Goal: Task Accomplishment & Management: Complete application form

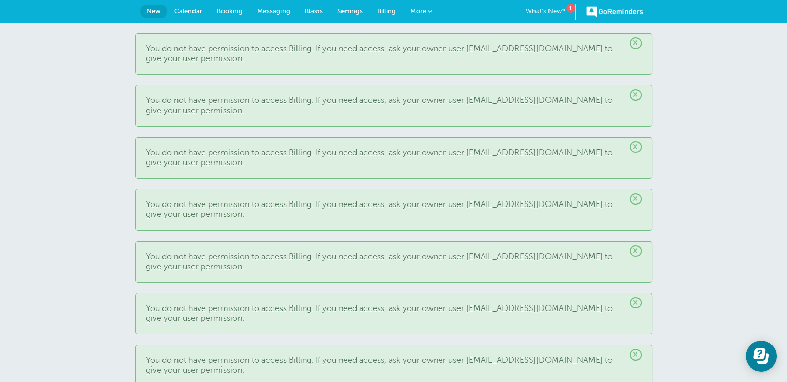
click at [636, 43] on span "×" at bounding box center [636, 43] width 12 height 12
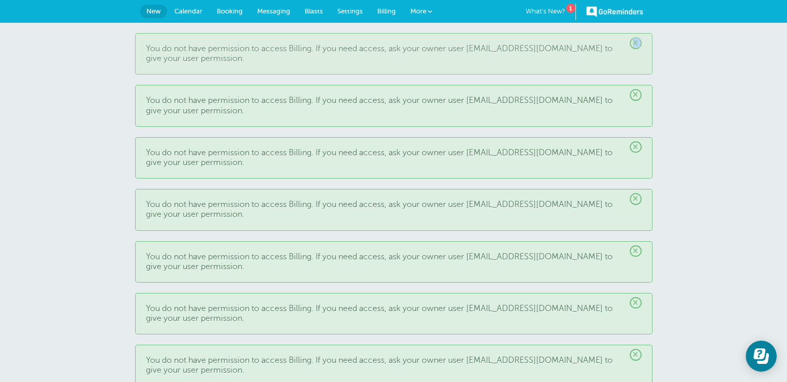
click at [636, 43] on span "×" at bounding box center [636, 43] width 12 height 12
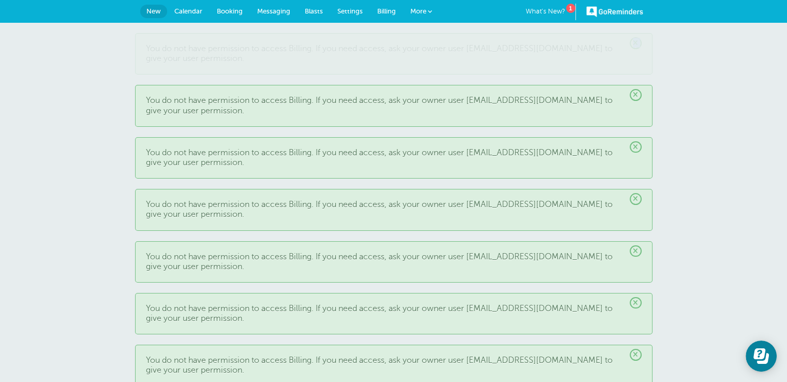
click at [636, 43] on span "×" at bounding box center [636, 43] width 12 height 12
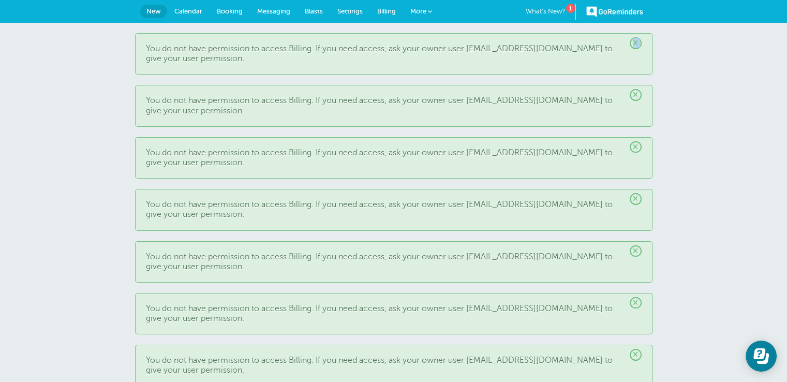
click at [636, 43] on span "×" at bounding box center [636, 43] width 12 height 12
click at [636, 49] on p "You do not have permission to access Billing. If you need access, ask your owne…" at bounding box center [394, 54] width 496 height 20
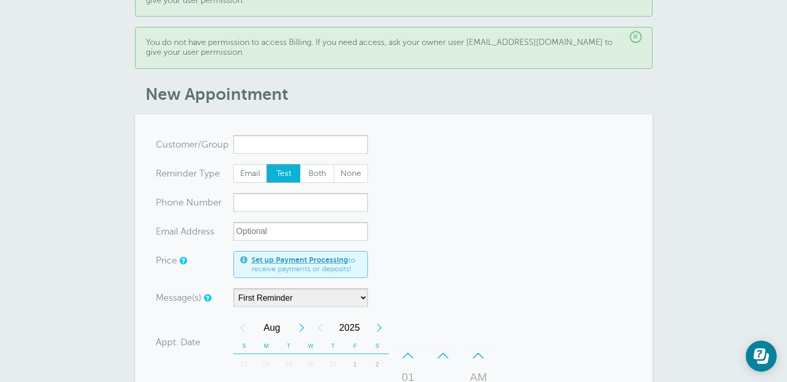
scroll to position [3830, 0]
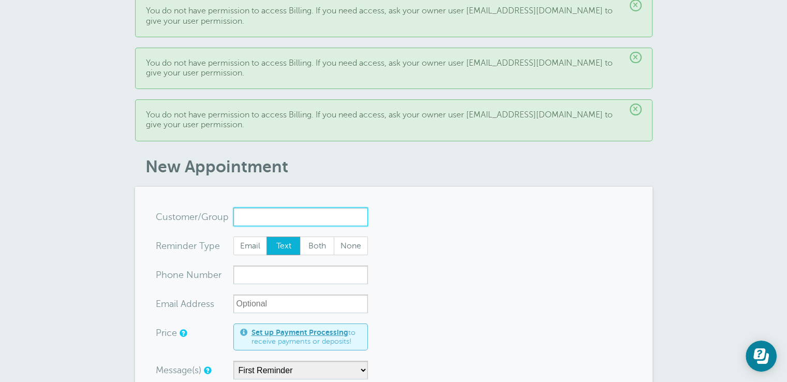
click at [269, 208] on input "x-no-autofill" at bounding box center [300, 217] width 135 height 19
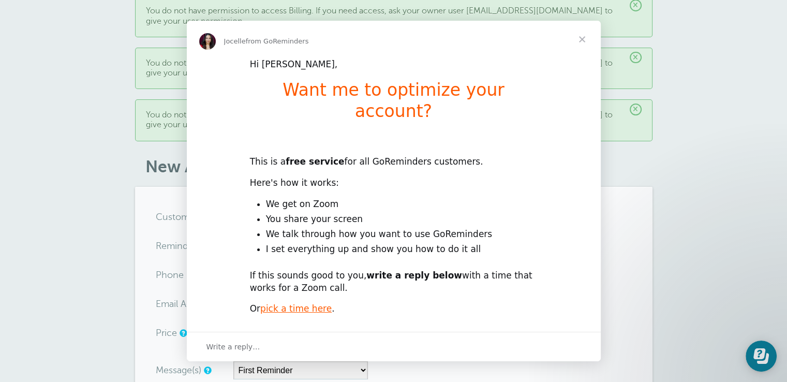
scroll to position [0, 0]
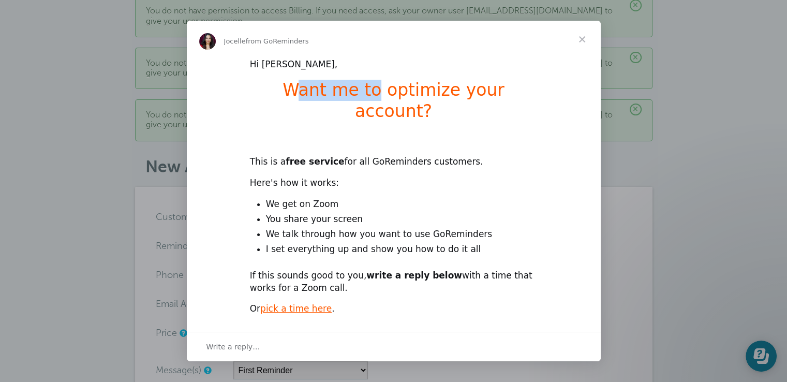
drag, startPoint x: 268, startPoint y: 92, endPoint x: 342, endPoint y: 93, distance: 73.5
click at [342, 93] on h1 "Want me to optimize your account?" at bounding box center [394, 104] width 288 height 49
click at [360, 97] on h1 "Want me to optimize your account?" at bounding box center [394, 104] width 288 height 49
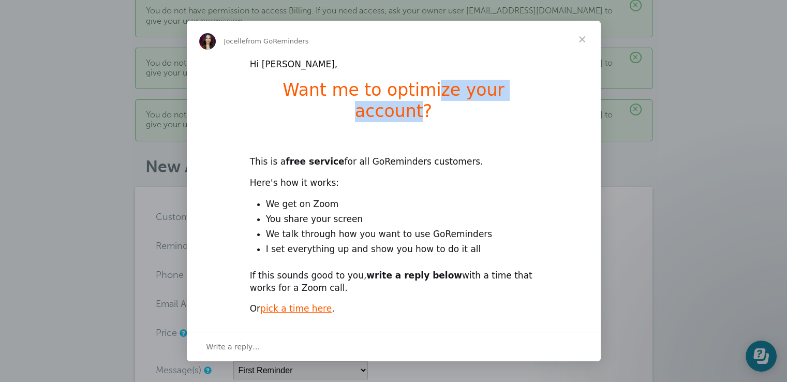
drag, startPoint x: 396, startPoint y: 94, endPoint x: 521, endPoint y: 95, distance: 124.7
click at [521, 95] on h1 "Want me to optimize your account?" at bounding box center [394, 104] width 288 height 49
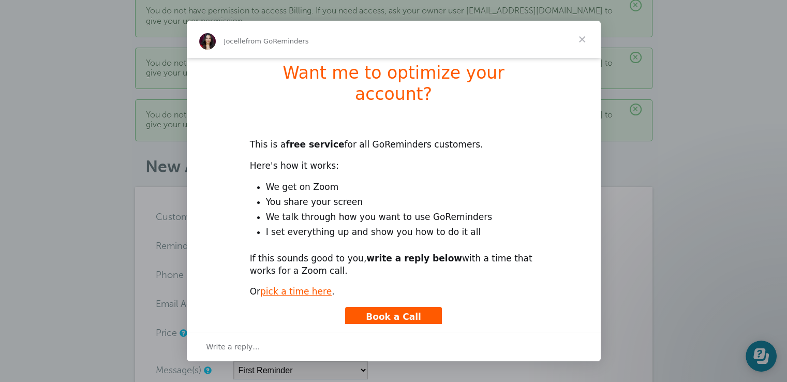
click at [581, 41] on span "Close" at bounding box center [582, 39] width 37 height 37
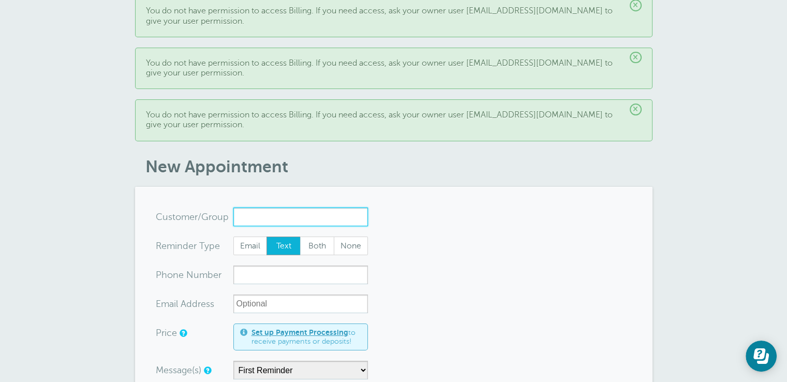
click at [252, 208] on input "x-no-autofill" at bounding box center [300, 217] width 135 height 19
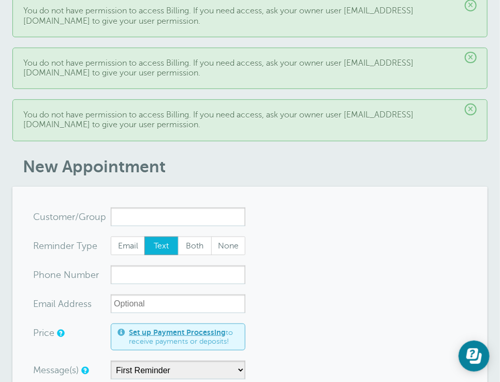
drag, startPoint x: 297, startPoint y: 202, endPoint x: 495, endPoint y: 154, distance: 204.1
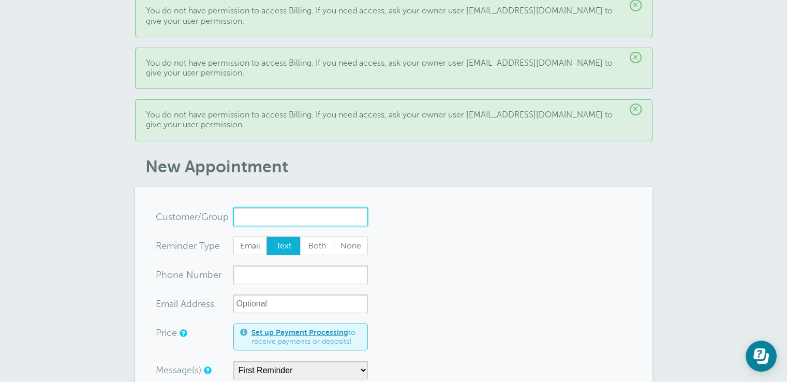
paste input "[PERSON_NAME]"
type input "[PERSON_NAME]"
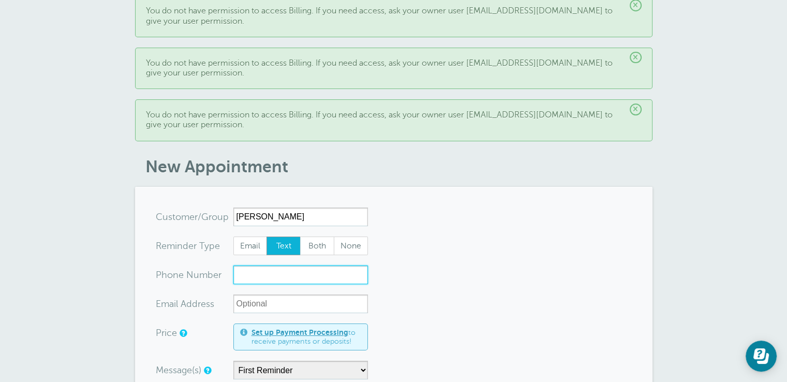
click at [302, 266] on input "xxx-no-autofill" at bounding box center [300, 275] width 135 height 19
paste input "(916) 467-5252"
type input "(916) 467-5252"
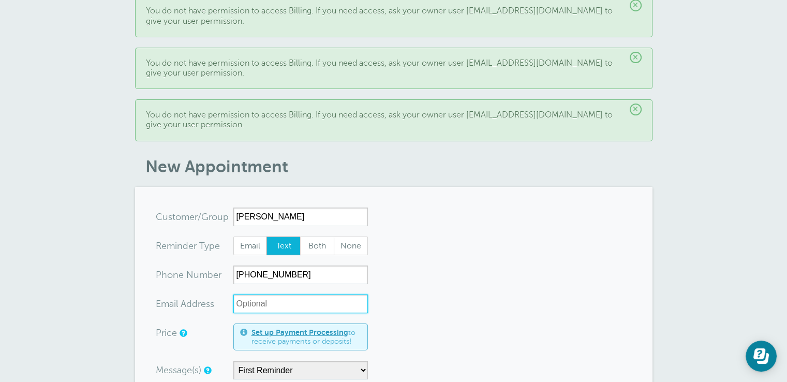
click at [301, 294] on input "xx-no-autofill" at bounding box center [300, 303] width 135 height 19
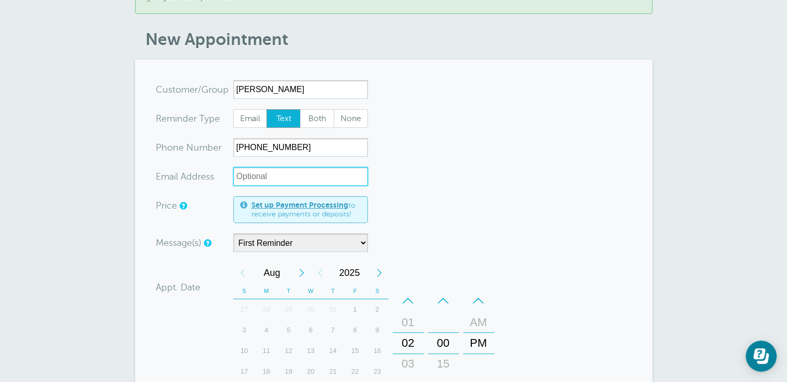
scroll to position [3985, 0]
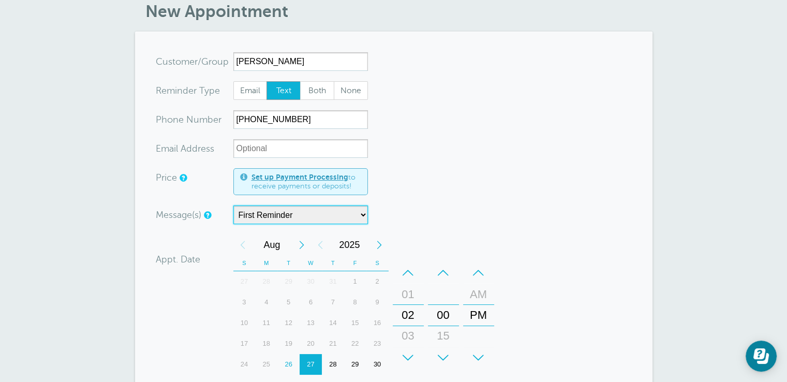
click at [330, 209] on select "First Reminder" at bounding box center [300, 214] width 135 height 19
click at [233, 205] on select "First Reminder" at bounding box center [300, 214] width 135 height 19
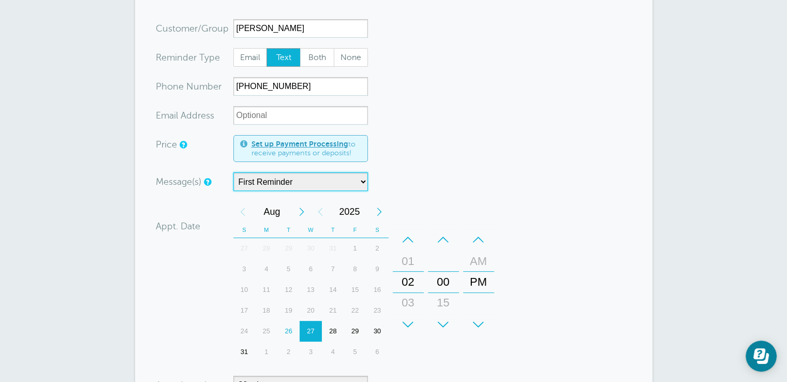
scroll to position [4037, 0]
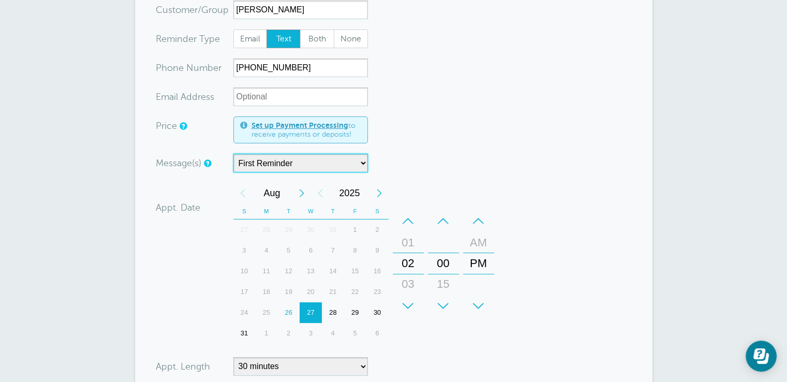
click at [333, 302] on div "28" at bounding box center [333, 312] width 22 height 21
click at [417, 211] on div "–" at bounding box center [408, 221] width 31 height 21
click at [416, 211] on div "–" at bounding box center [408, 221] width 31 height 21
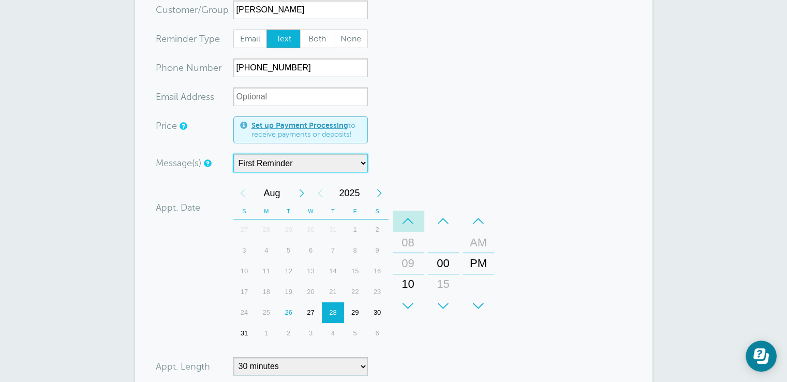
click at [416, 211] on div "–" at bounding box center [408, 221] width 31 height 21
click at [409, 296] on div "+" at bounding box center [408, 306] width 31 height 21
click at [484, 296] on div "+" at bounding box center [478, 306] width 31 height 21
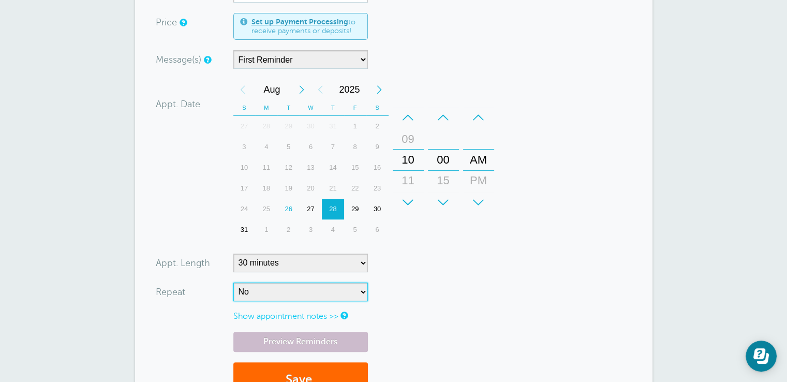
click at [336, 283] on select "No Daily Weekly Every 2 weeks Every 3 weeks Every 4 weeks Monthly Every 5 weeks…" at bounding box center [300, 292] width 135 height 19
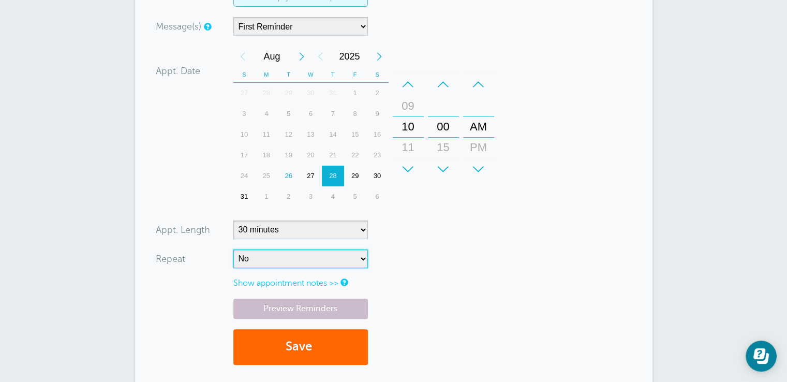
scroll to position [4192, 0]
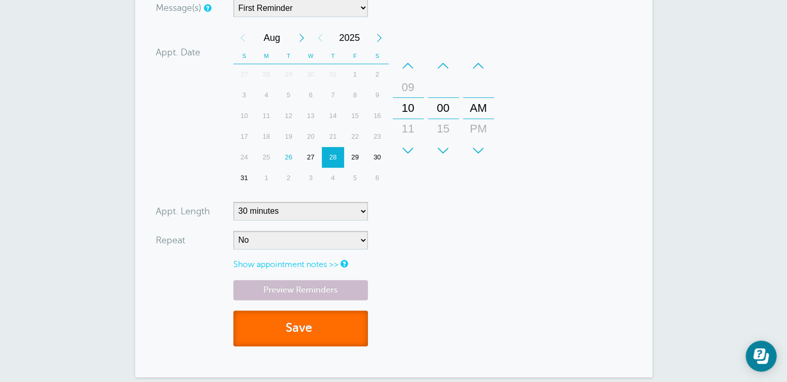
click at [293, 311] on button "Save" at bounding box center [300, 329] width 135 height 36
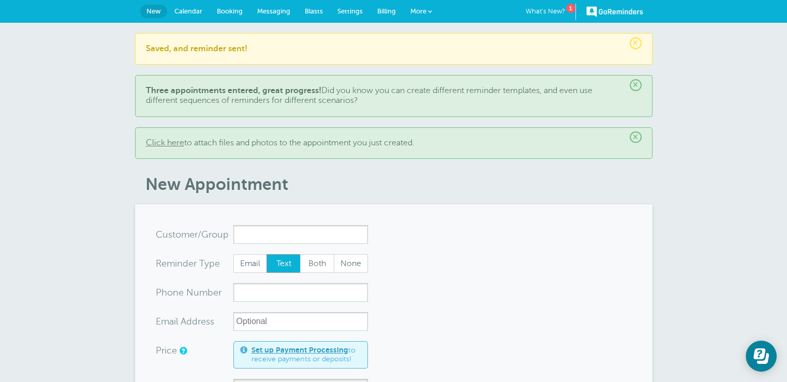
click at [191, 9] on span "Calendar" at bounding box center [188, 11] width 28 height 8
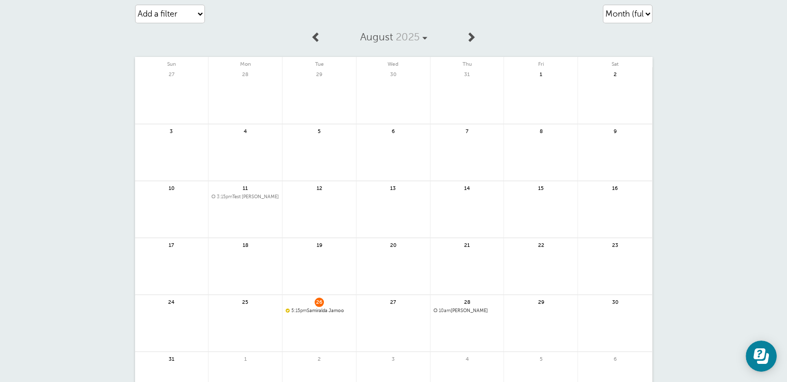
scroll to position [52, 0]
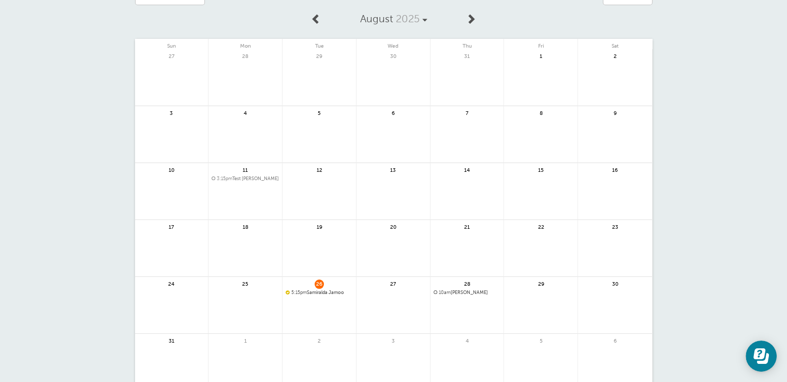
click at [758, 102] on div "Agenda Day Week Month (full view) Month (condensed) Add a filter Customer Searc…" at bounding box center [393, 220] width 787 height 499
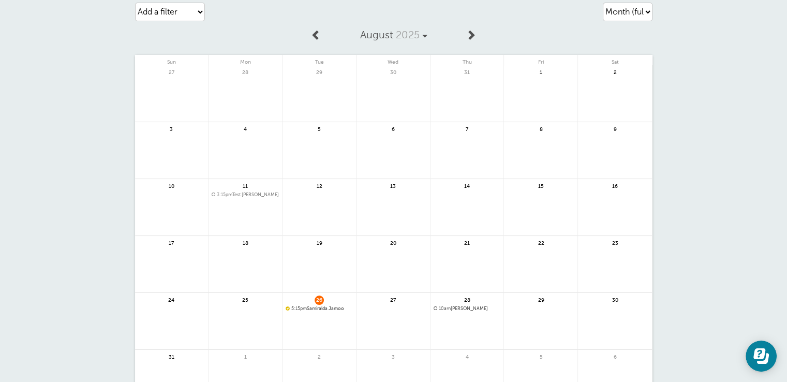
scroll to position [0, 0]
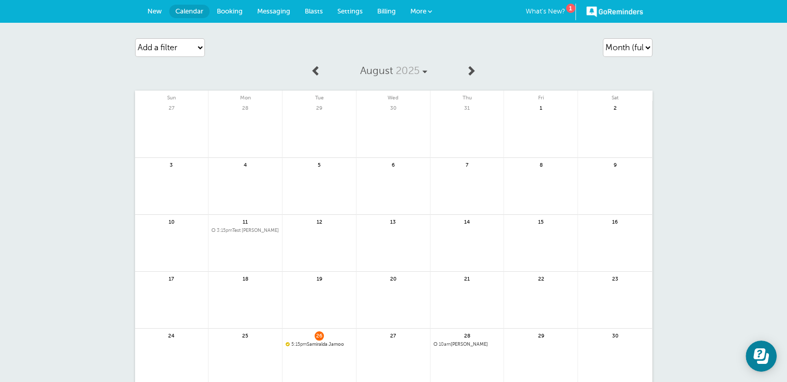
click at [320, 70] on span at bounding box center [316, 70] width 10 height 10
click at [469, 66] on span at bounding box center [471, 70] width 10 height 10
click at [222, 10] on span "Booking" at bounding box center [230, 11] width 26 height 8
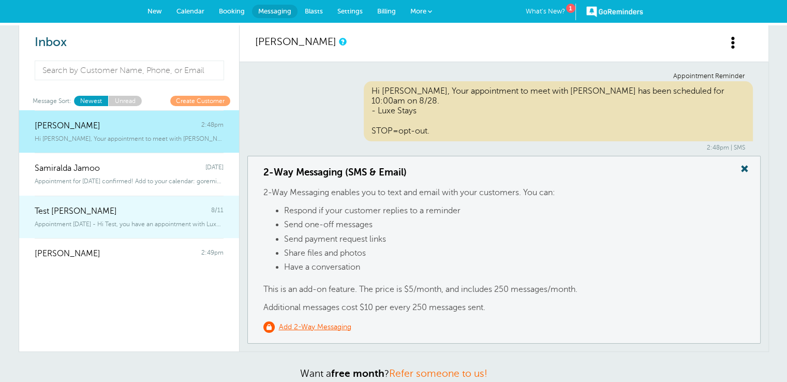
click at [146, 224] on span "Appointment [DATE] - Hi Test, you have an appointment with Luxe Stays [DATE] at…" at bounding box center [129, 223] width 189 height 7
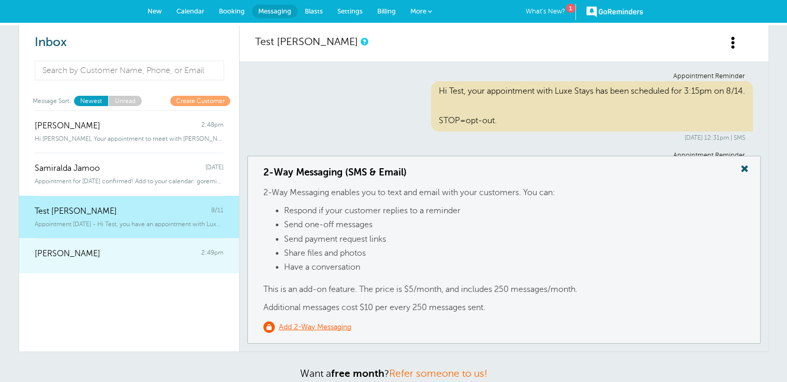
scroll to position [760, 0]
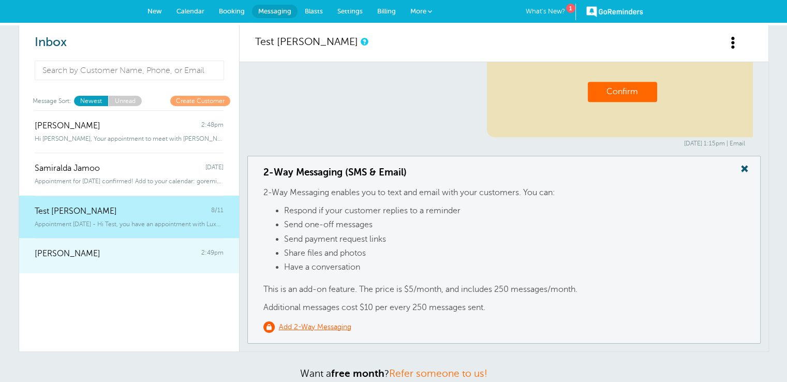
click at [119, 261] on div at bounding box center [129, 261] width 189 height 4
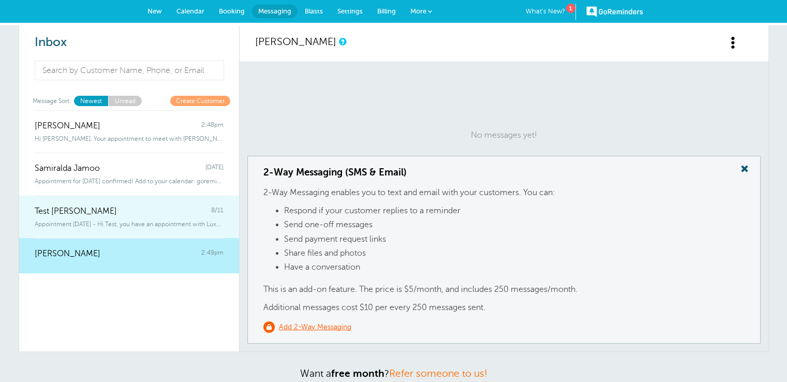
scroll to position [52, 0]
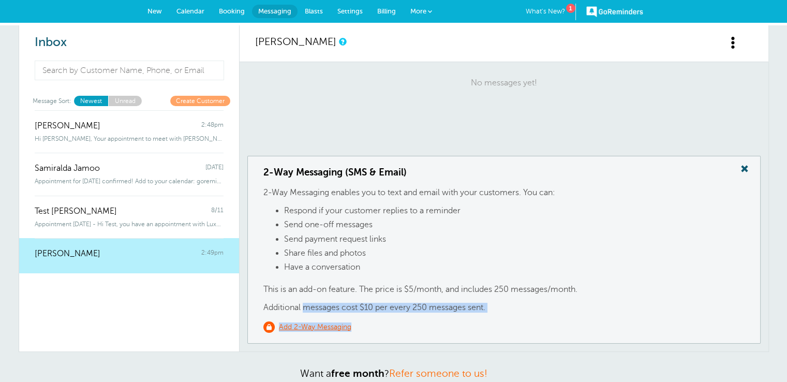
drag, startPoint x: 271, startPoint y: 305, endPoint x: 503, endPoint y: 315, distance: 232.1
click at [503, 315] on div "2-Way Messaging (SMS & Email) 2-Way Messaging enables you to text and email wit…" at bounding box center [503, 250] width 513 height 188
drag, startPoint x: 265, startPoint y: 288, endPoint x: 332, endPoint y: 288, distance: 66.8
click at [332, 288] on p "This is an add-on feature. The price is $5/month, and includes 250 messages/mon…" at bounding box center [503, 290] width 481 height 10
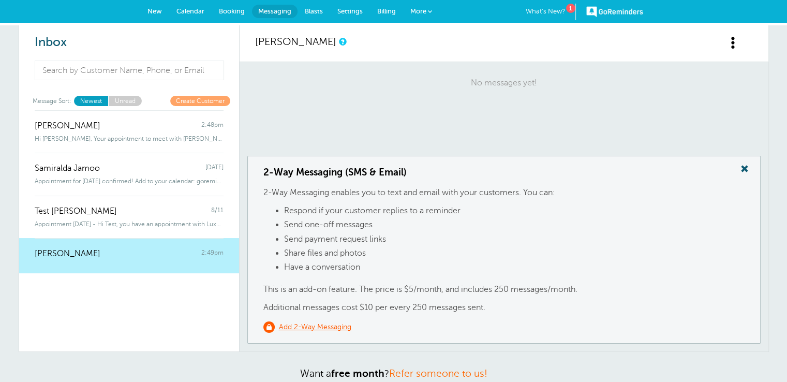
click at [280, 189] on p "2-Way Messaging enables you to text and email with your customers. You can:" at bounding box center [503, 193] width 481 height 10
drag, startPoint x: 280, startPoint y: 189, endPoint x: 474, endPoint y: 189, distance: 193.6
click at [474, 189] on p "2-Way Messaging enables you to text and email with your customers. You can:" at bounding box center [503, 193] width 481 height 10
click at [512, 218] on li "Respond if your customer replies to a reminder" at bounding box center [514, 213] width 461 height 14
drag, startPoint x: 359, startPoint y: 288, endPoint x: 580, endPoint y: 285, distance: 220.5
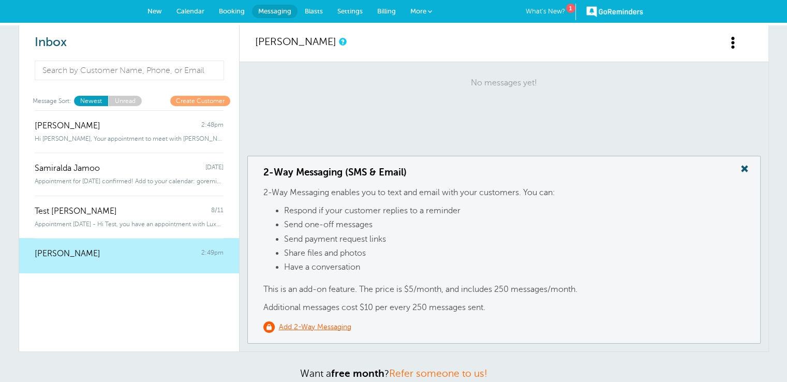
click at [580, 285] on p "This is an add-on feature. The price is $5/month, and includes 250 messages/mon…" at bounding box center [503, 290] width 481 height 10
drag, startPoint x: 387, startPoint y: 285, endPoint x: 458, endPoint y: 284, distance: 70.4
click at [458, 284] on div "2-Way Messaging (SMS & Email) 2-Way Messaging enables you to text and email wit…" at bounding box center [503, 250] width 513 height 188
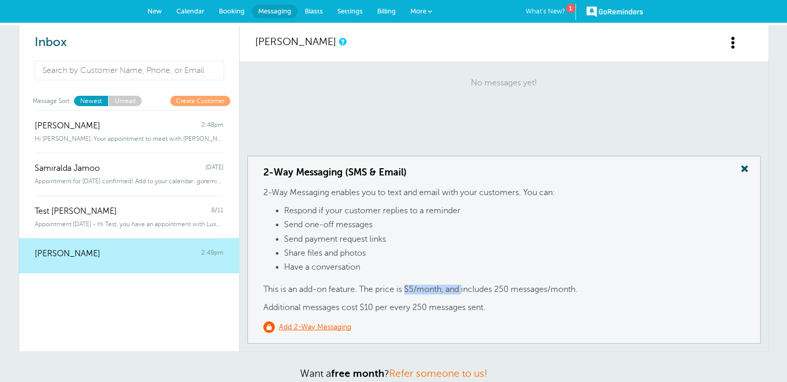
drag, startPoint x: 404, startPoint y: 286, endPoint x: 452, endPoint y: 291, distance: 48.9
click at [452, 291] on p "This is an add-on feature. The price is $5/month, and includes 250 messages/mon…" at bounding box center [503, 290] width 481 height 10
